Goal: Task Accomplishment & Management: Manage account settings

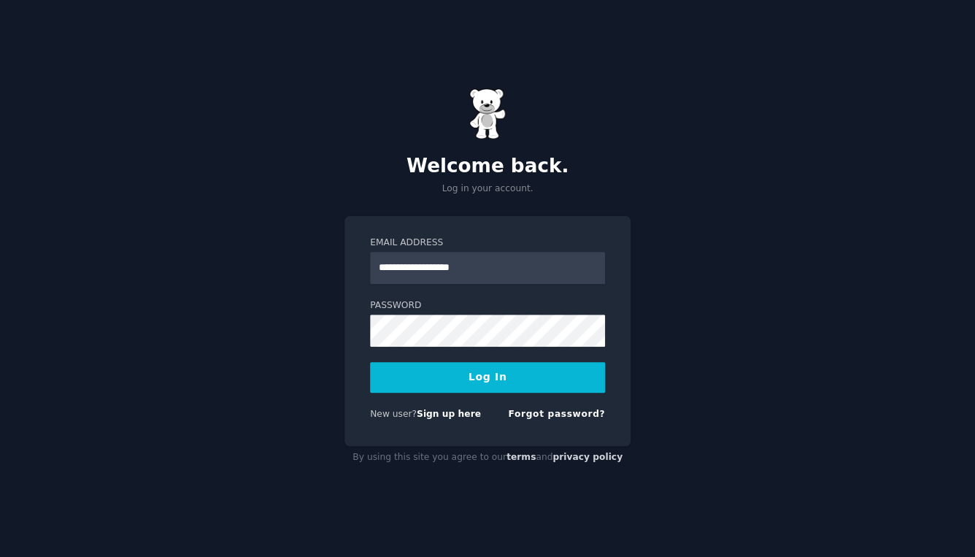
click at [551, 389] on button "Log In" at bounding box center [487, 377] width 235 height 31
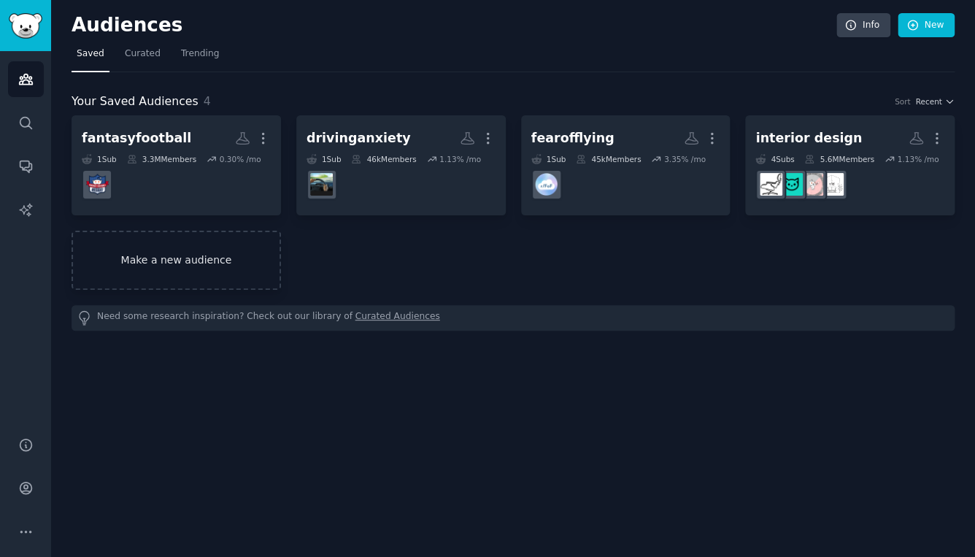
click at [249, 263] on link "Make a new audience" at bounding box center [177, 260] width 210 height 59
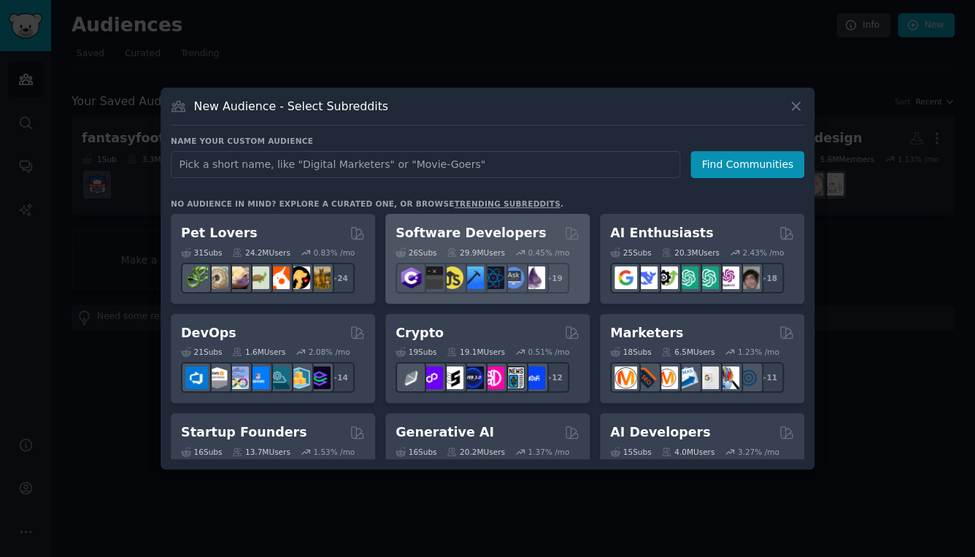
click at [521, 229] on div "Software Developers" at bounding box center [488, 233] width 184 height 18
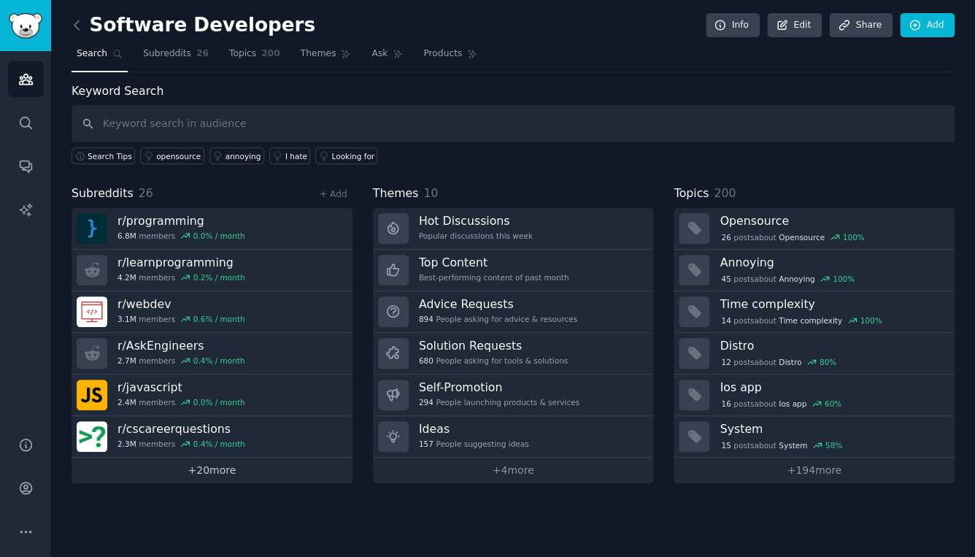
click at [234, 472] on link "+ 20 more" at bounding box center [212, 471] width 281 height 26
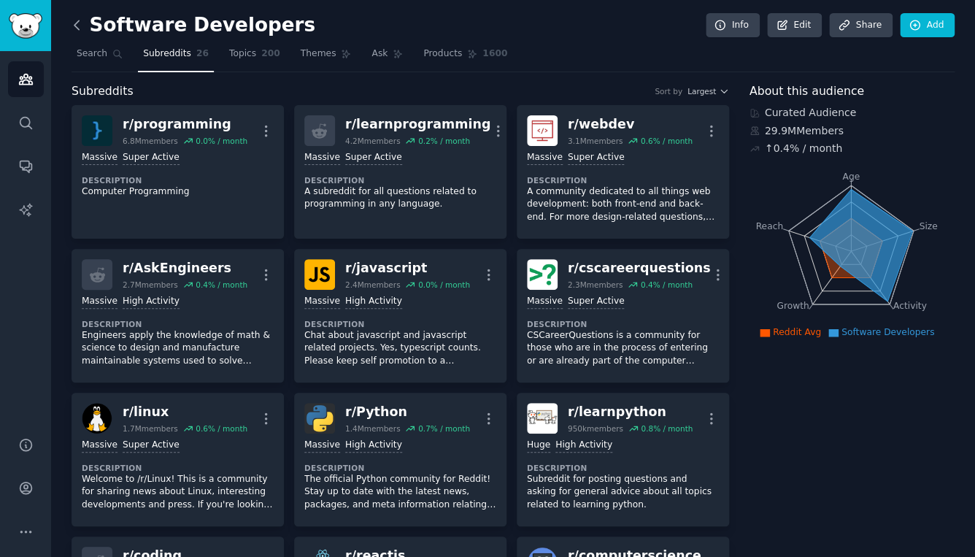
click at [84, 27] on icon at bounding box center [76, 25] width 15 height 15
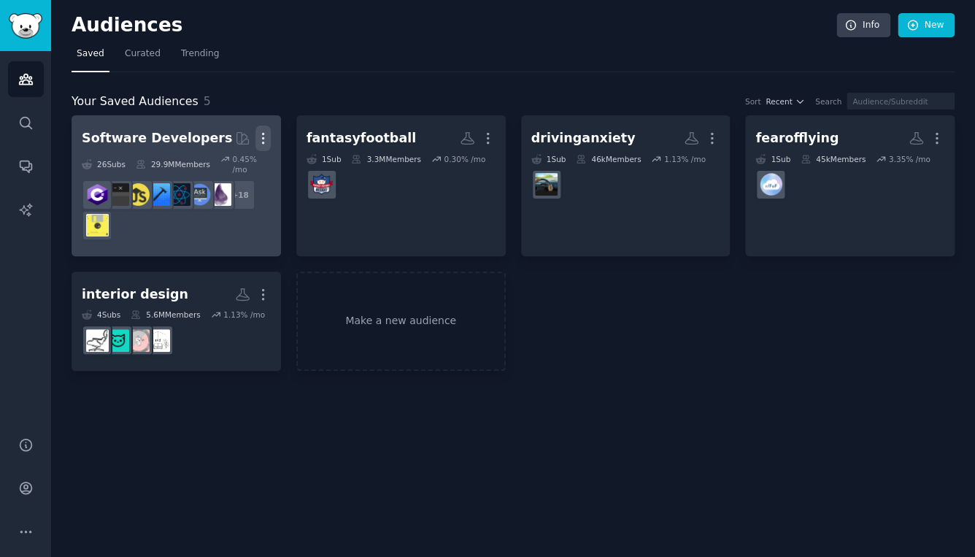
click at [262, 139] on icon "button" at bounding box center [262, 139] width 1 height 10
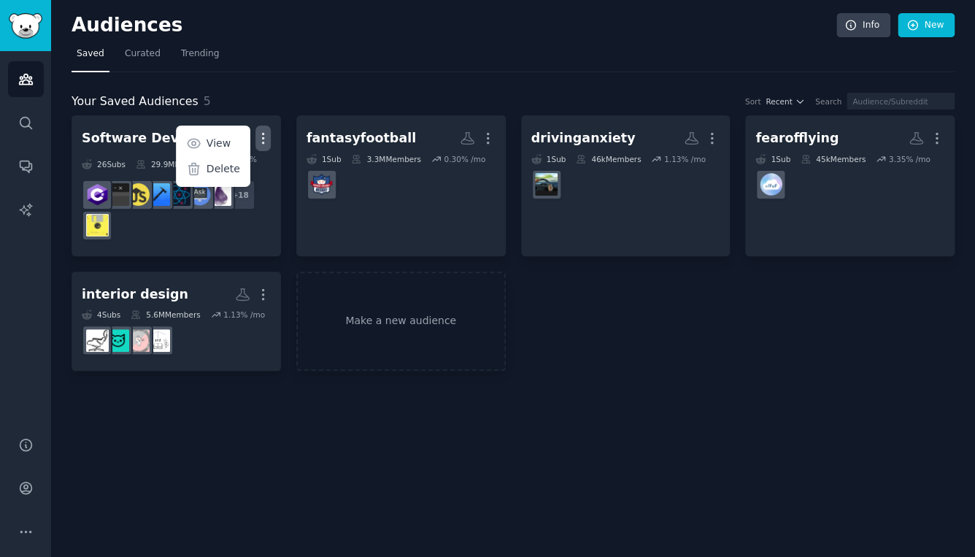
click at [366, 93] on div "Your Saved Audiences 5 Sort Recent Search" at bounding box center [513, 102] width 883 height 18
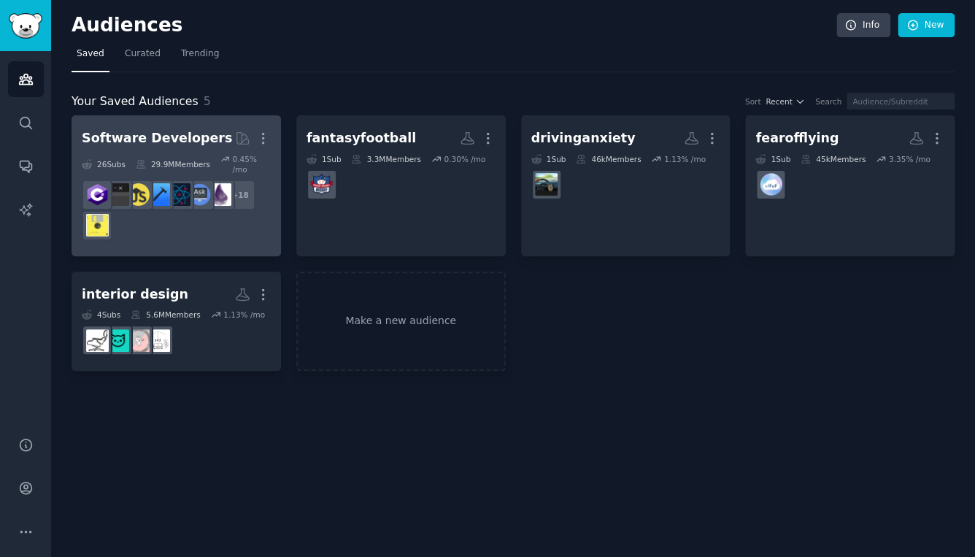
click at [204, 134] on div "Software Developers" at bounding box center [157, 138] width 150 height 18
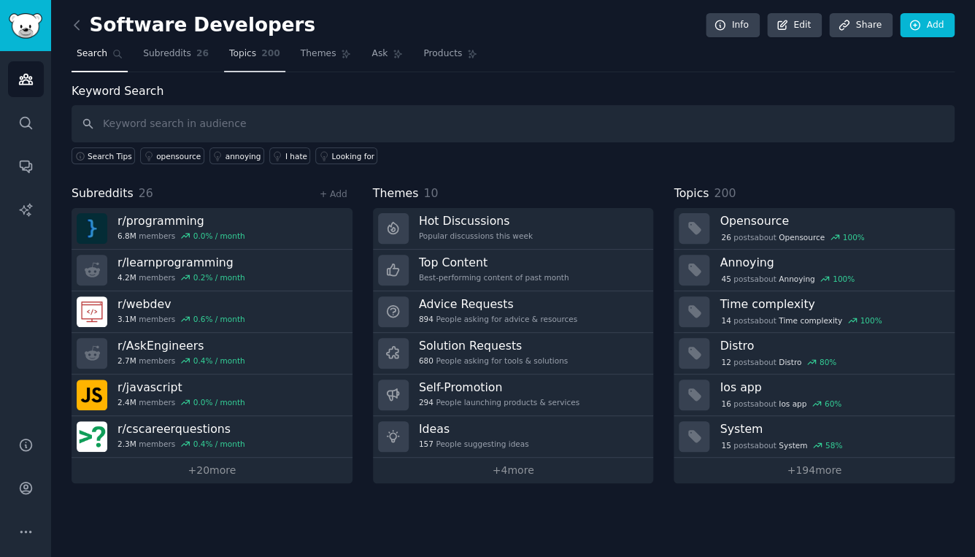
click at [251, 53] on span "Topics" at bounding box center [242, 53] width 27 height 13
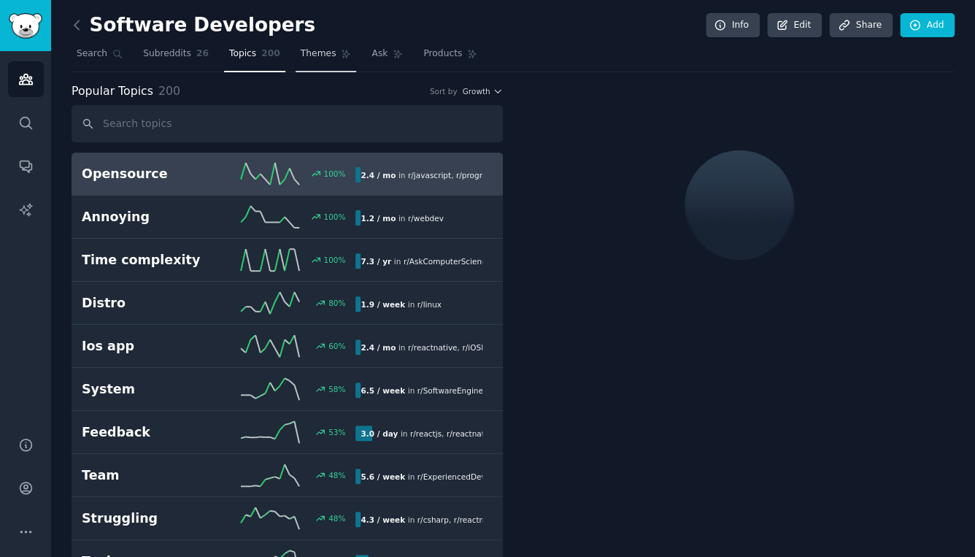
click at [306, 48] on span "Themes" at bounding box center [319, 53] width 36 height 13
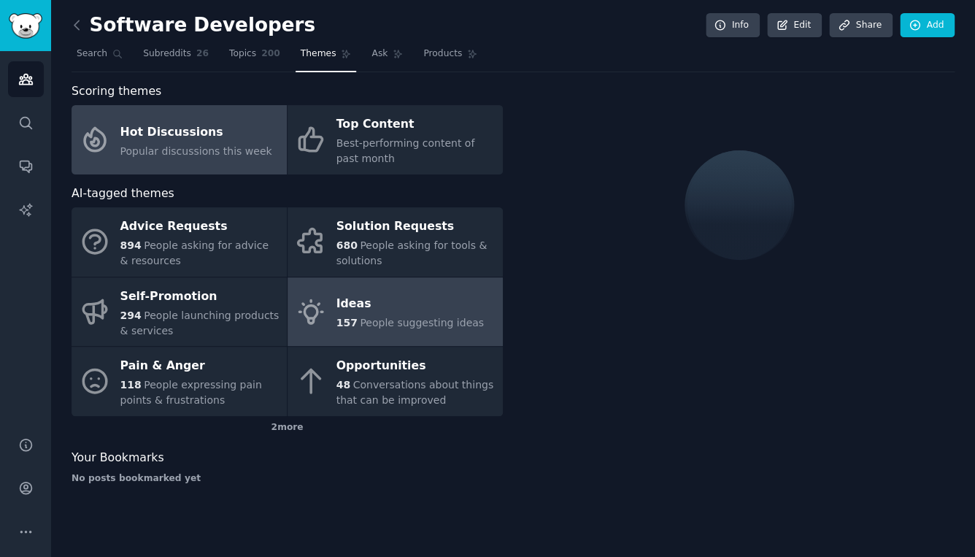
click at [381, 310] on div "Ideas" at bounding box center [410, 304] width 147 height 23
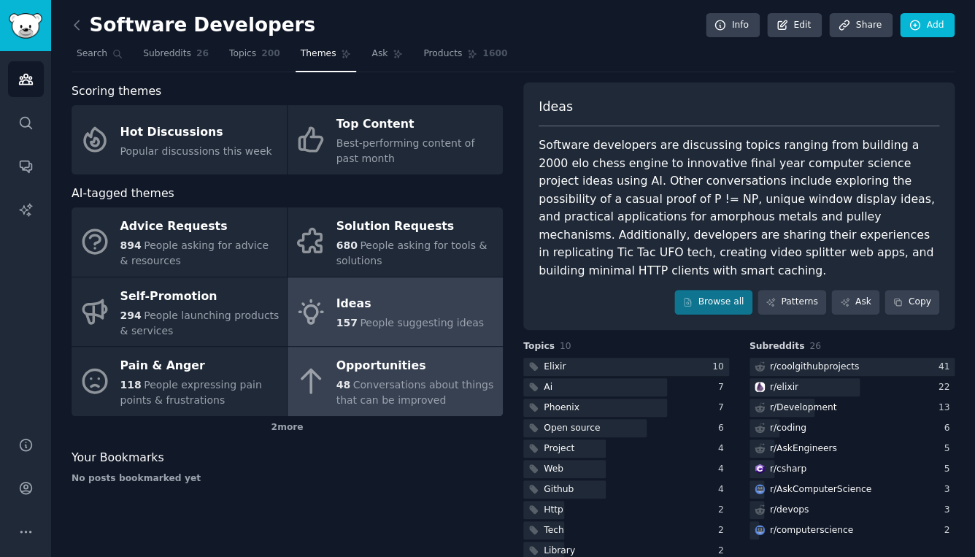
click at [387, 380] on span "Conversations about things that can be improved" at bounding box center [415, 392] width 157 height 27
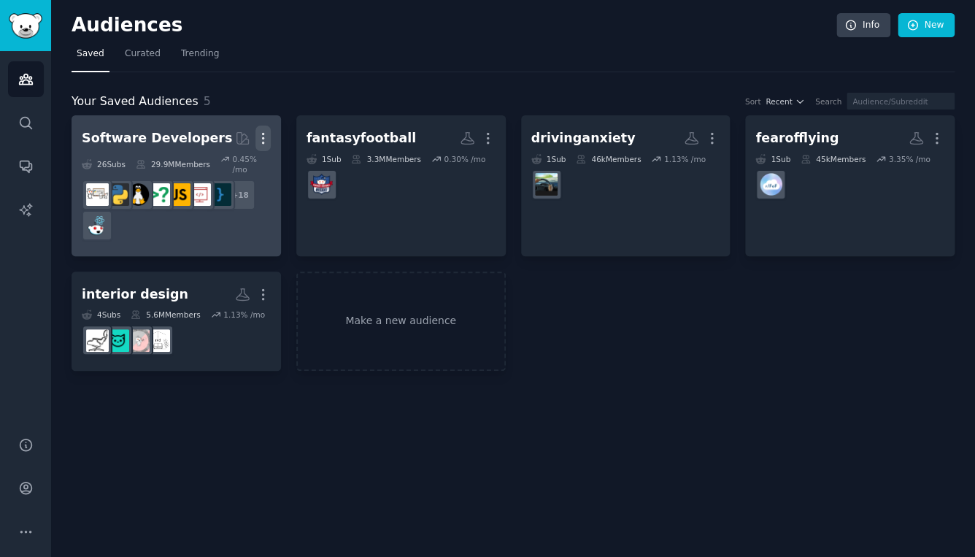
click at [265, 139] on icon "button" at bounding box center [263, 138] width 15 height 15
click at [233, 172] on p "Delete" at bounding box center [224, 168] width 34 height 15
